Goal: Transaction & Acquisition: Purchase product/service

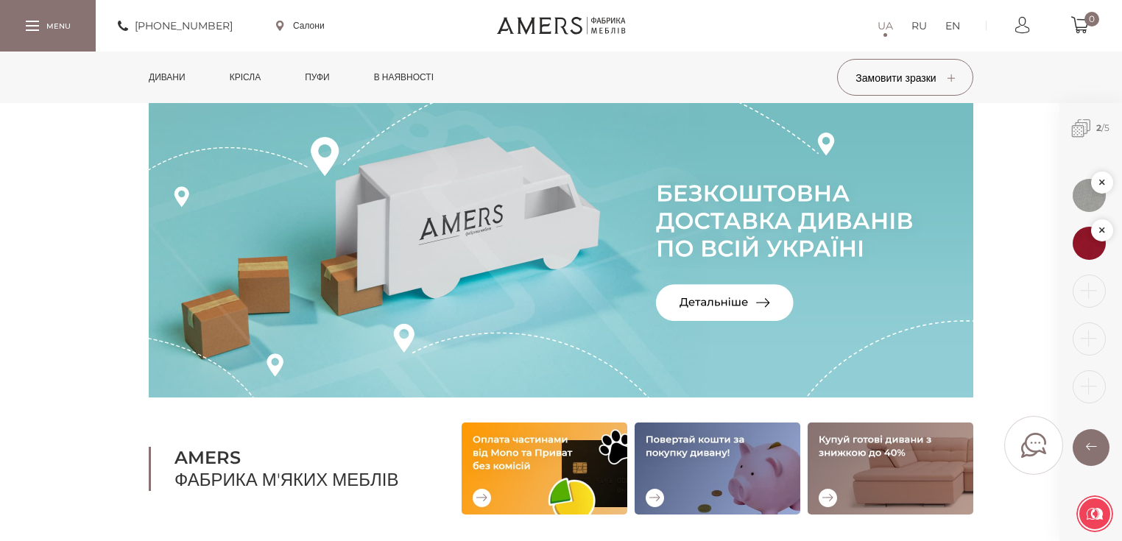
click at [172, 91] on link "Дивани" at bounding box center [167, 78] width 59 height 52
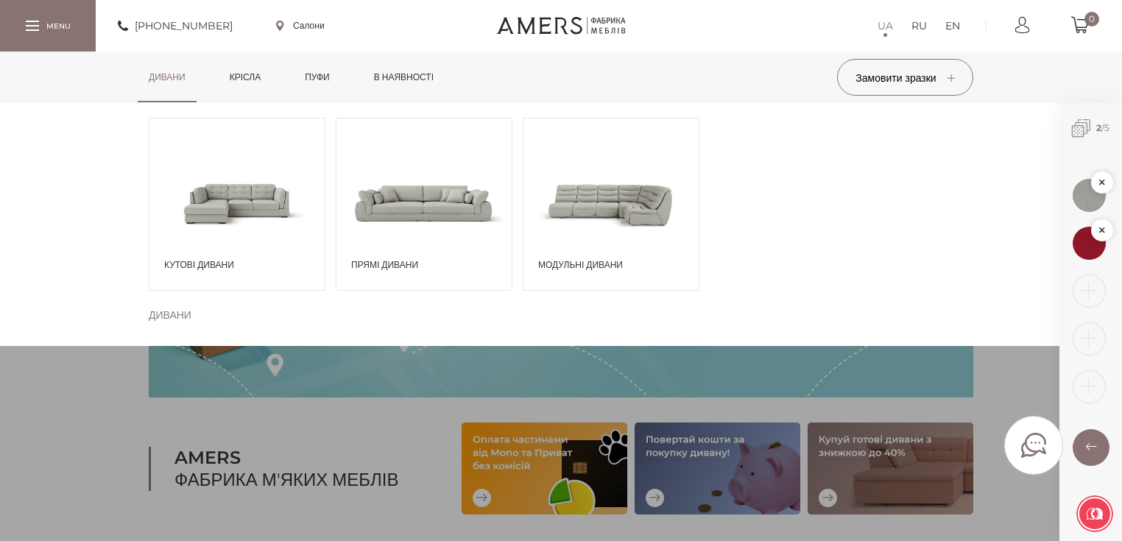
click at [221, 261] on span "Кутові дивани" at bounding box center [240, 264] width 153 height 13
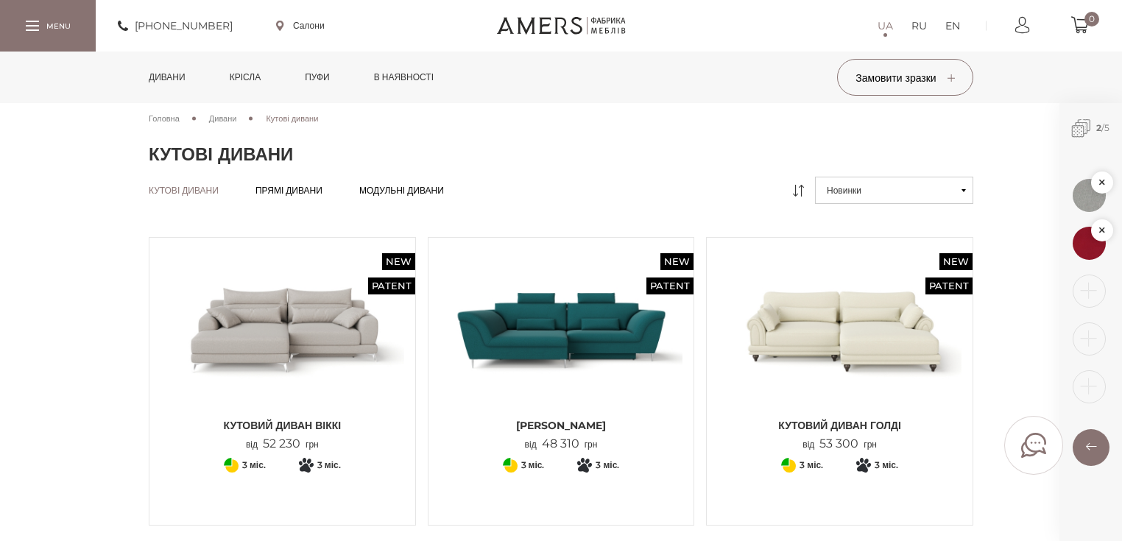
click at [322, 423] on span "Кутовий диван ВІККІ" at bounding box center [282, 425] width 244 height 15
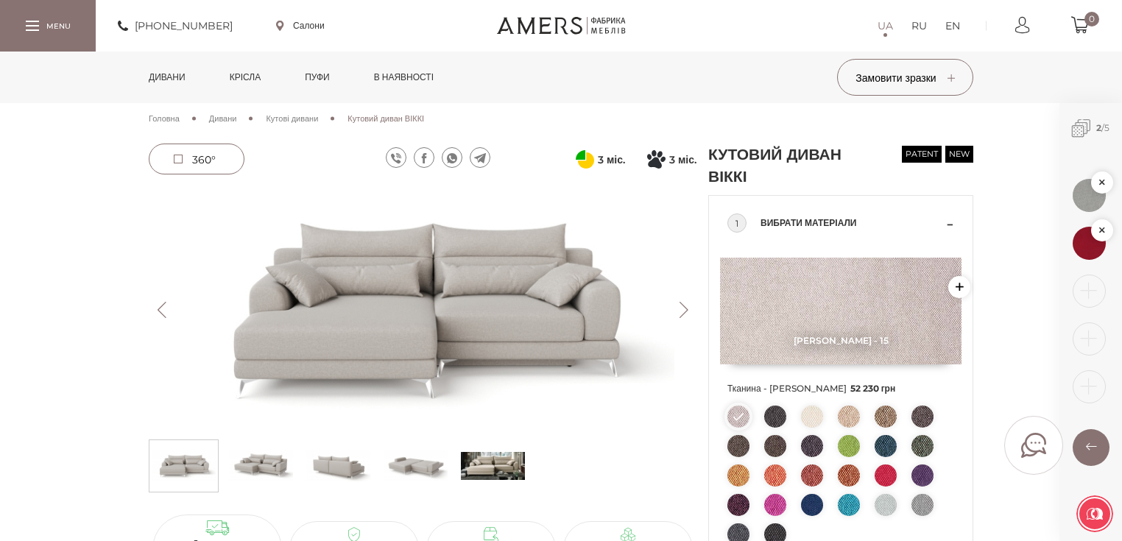
click at [174, 85] on link "Дивани" at bounding box center [167, 78] width 59 height 52
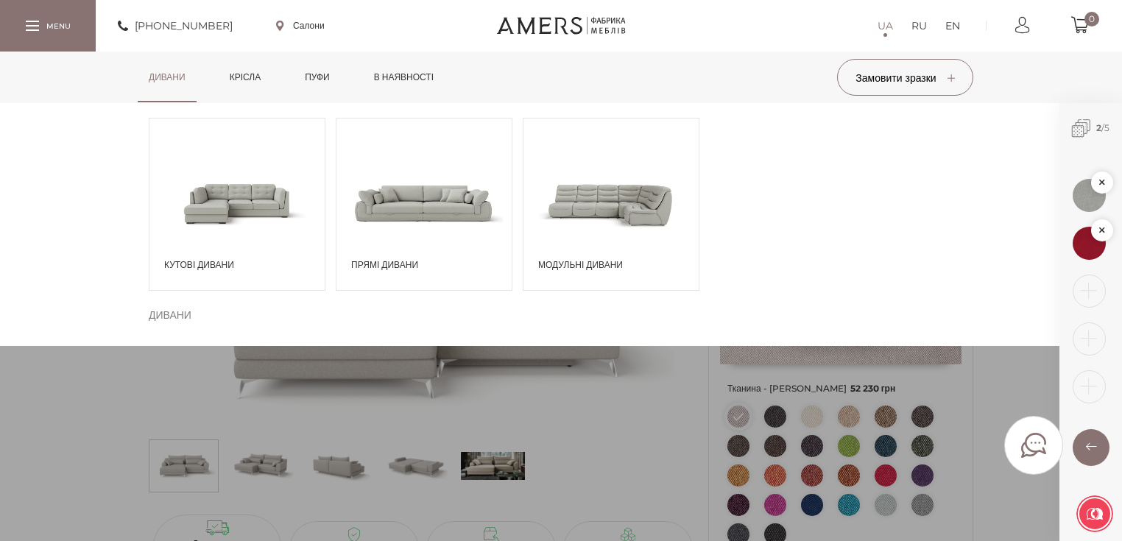
click at [197, 266] on span "Кутові дивани" at bounding box center [240, 264] width 153 height 13
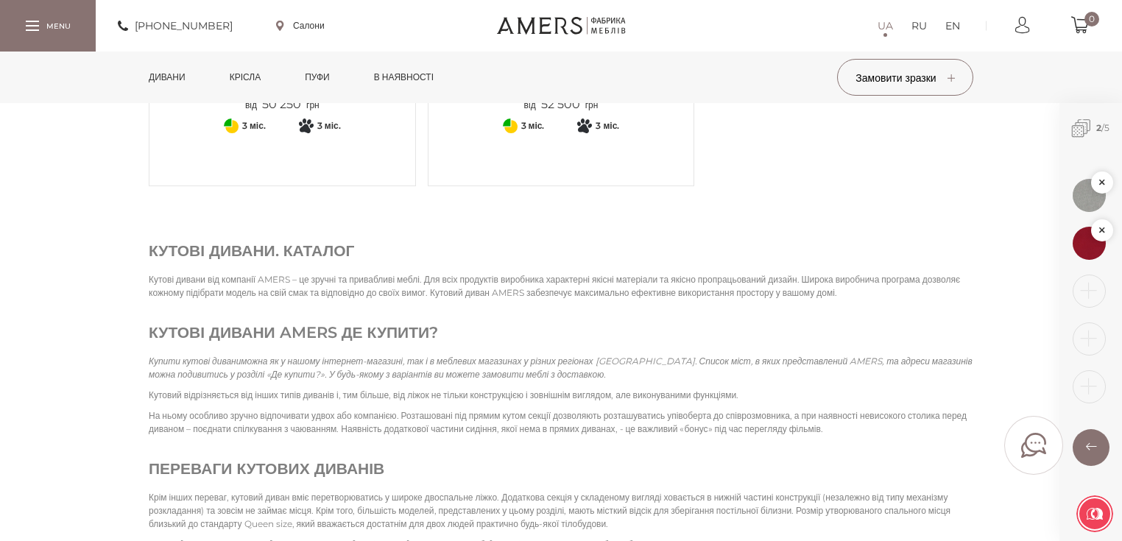
scroll to position [2238, 0]
